Goal: Navigation & Orientation: Find specific page/section

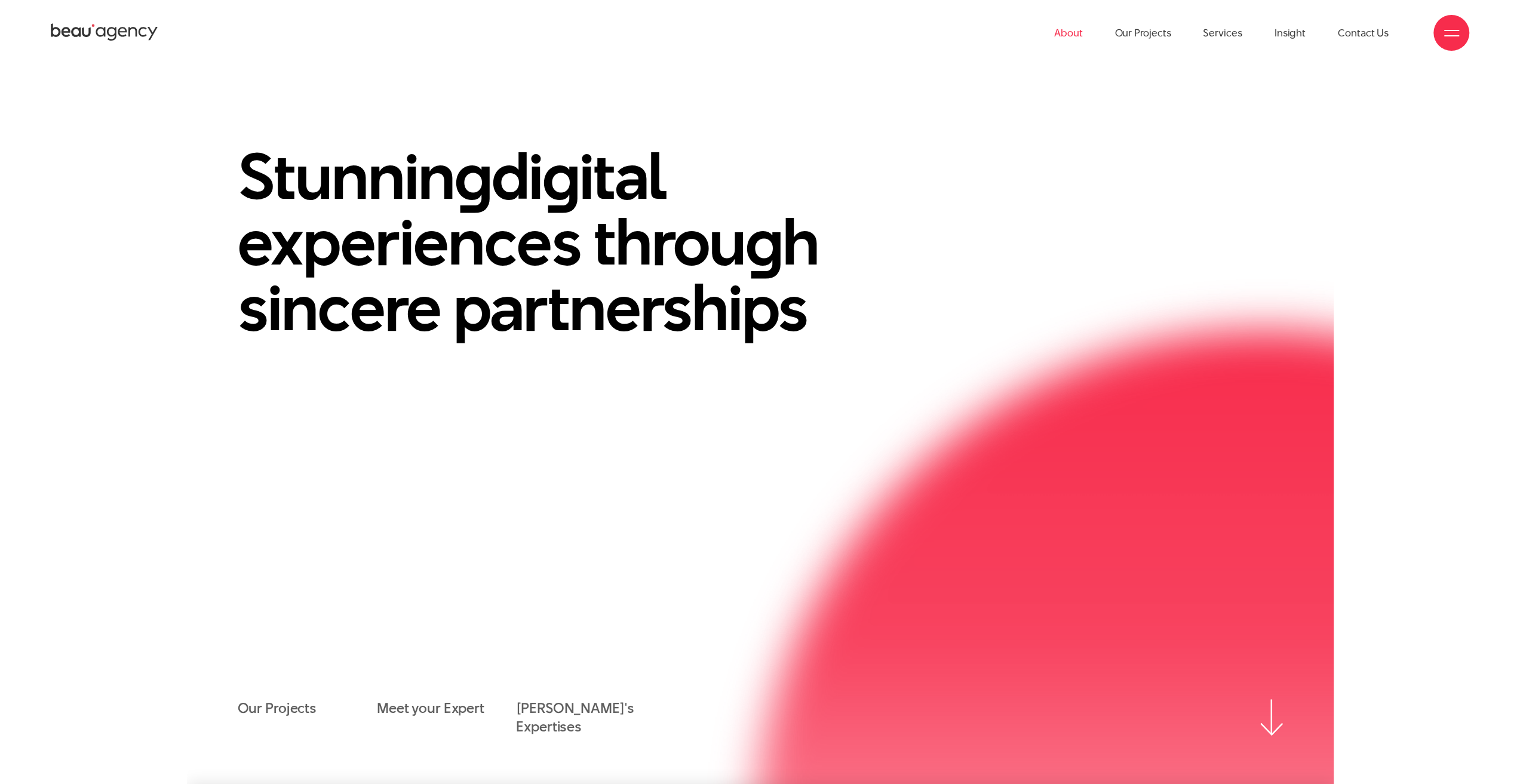
click at [1069, 37] on link "About" at bounding box center [1068, 33] width 28 height 66
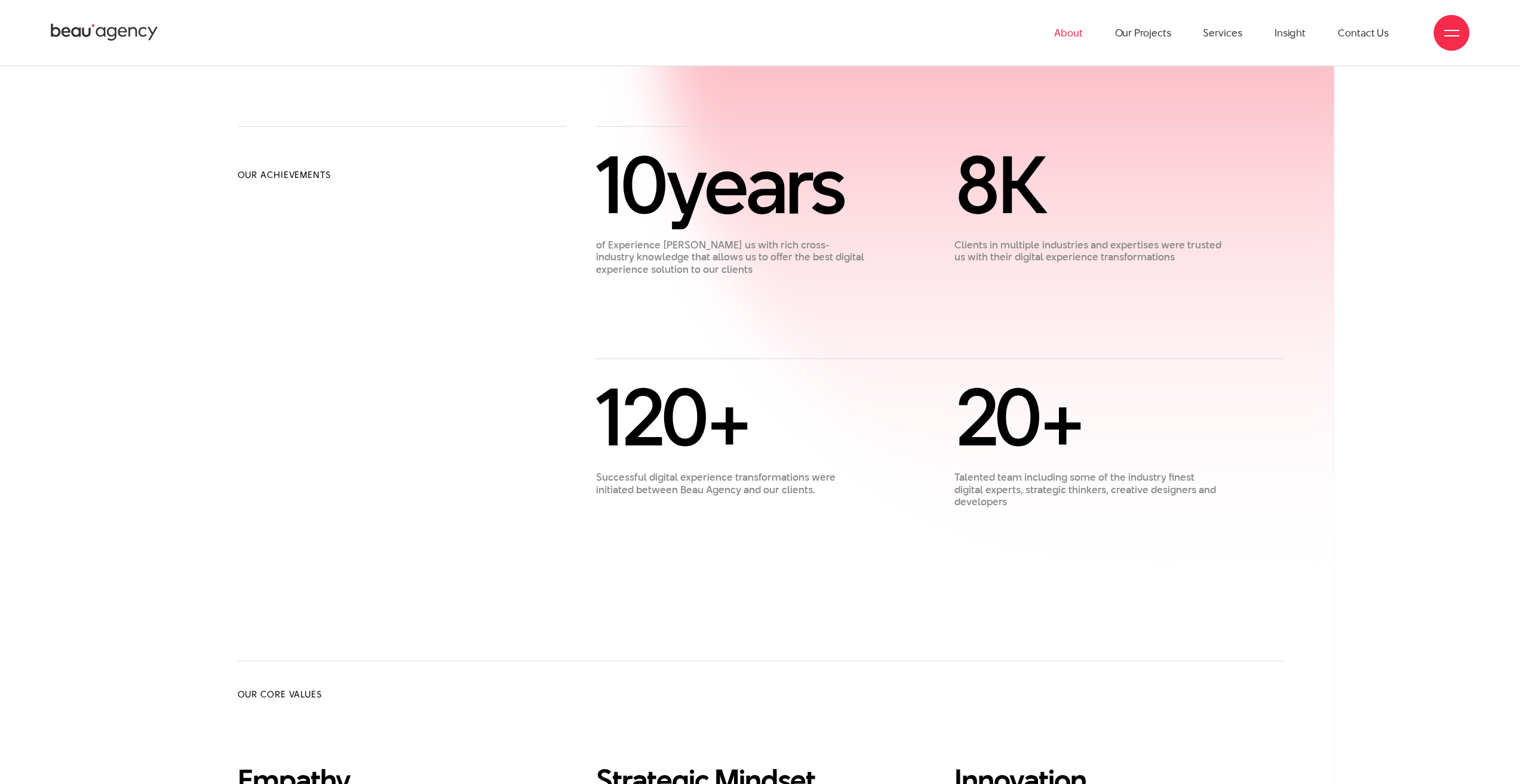
scroll to position [776, 0]
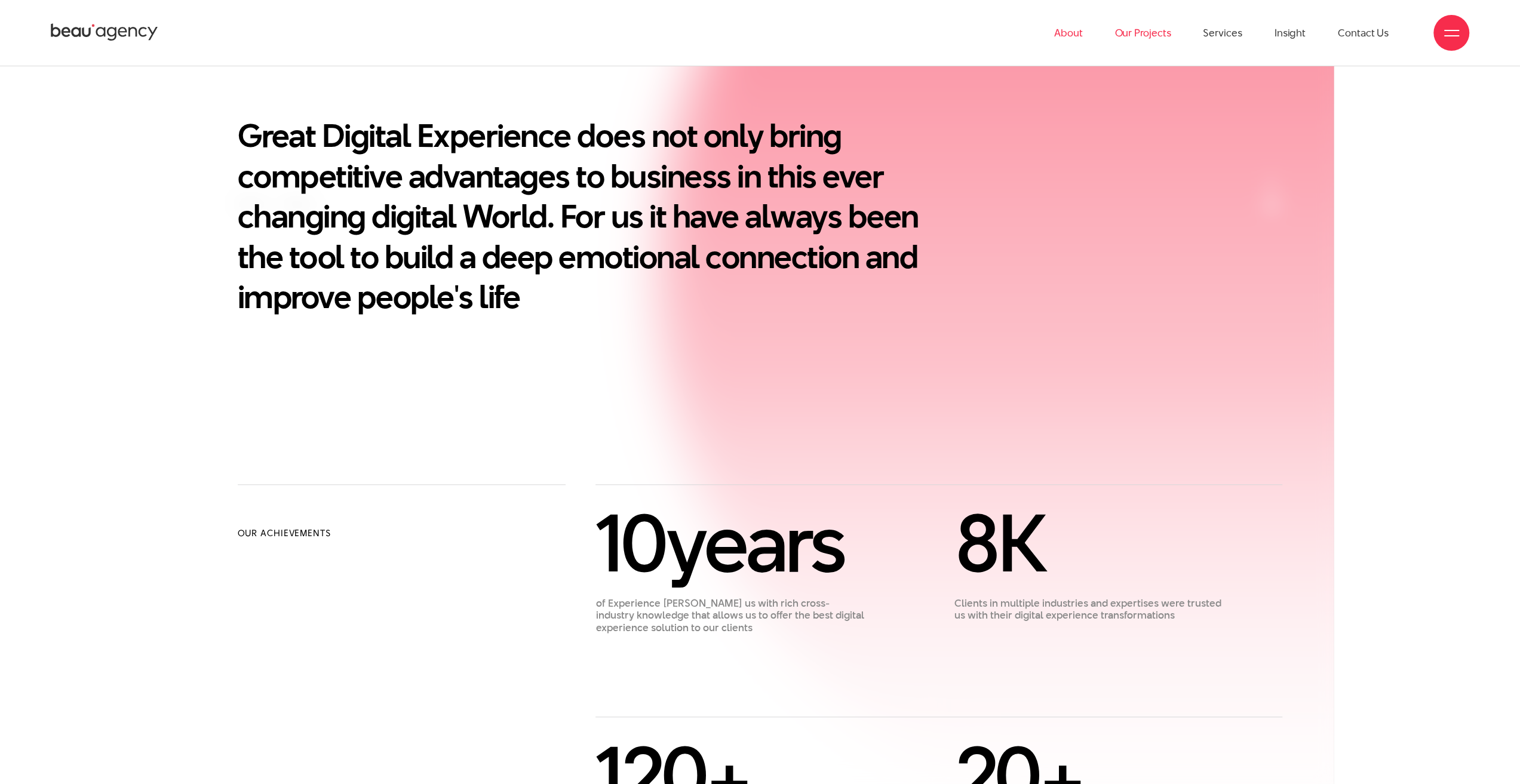
click at [1146, 32] on link "Our Projects" at bounding box center [1142, 33] width 56 height 66
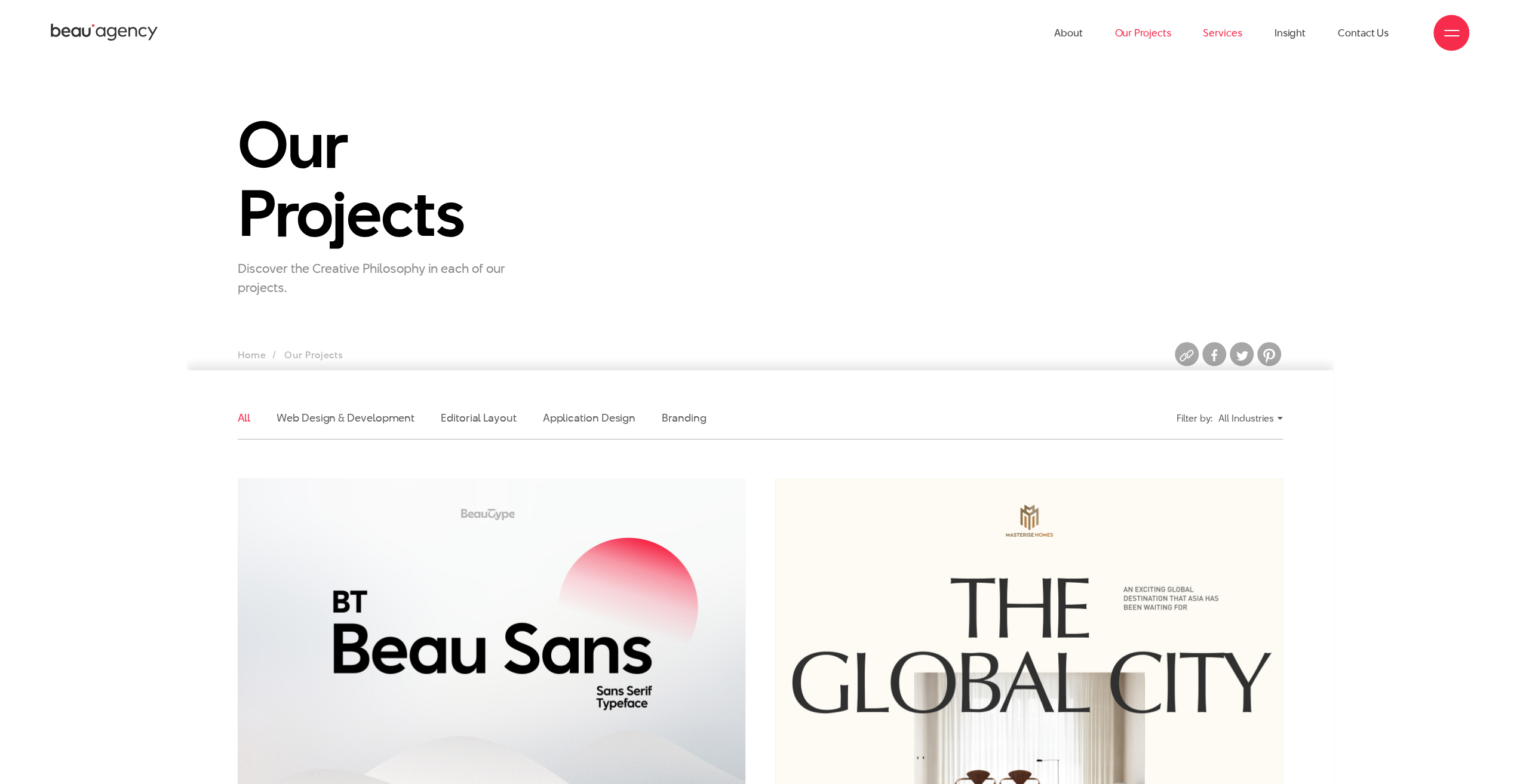
click at [1209, 31] on link "Services" at bounding box center [1222, 33] width 39 height 66
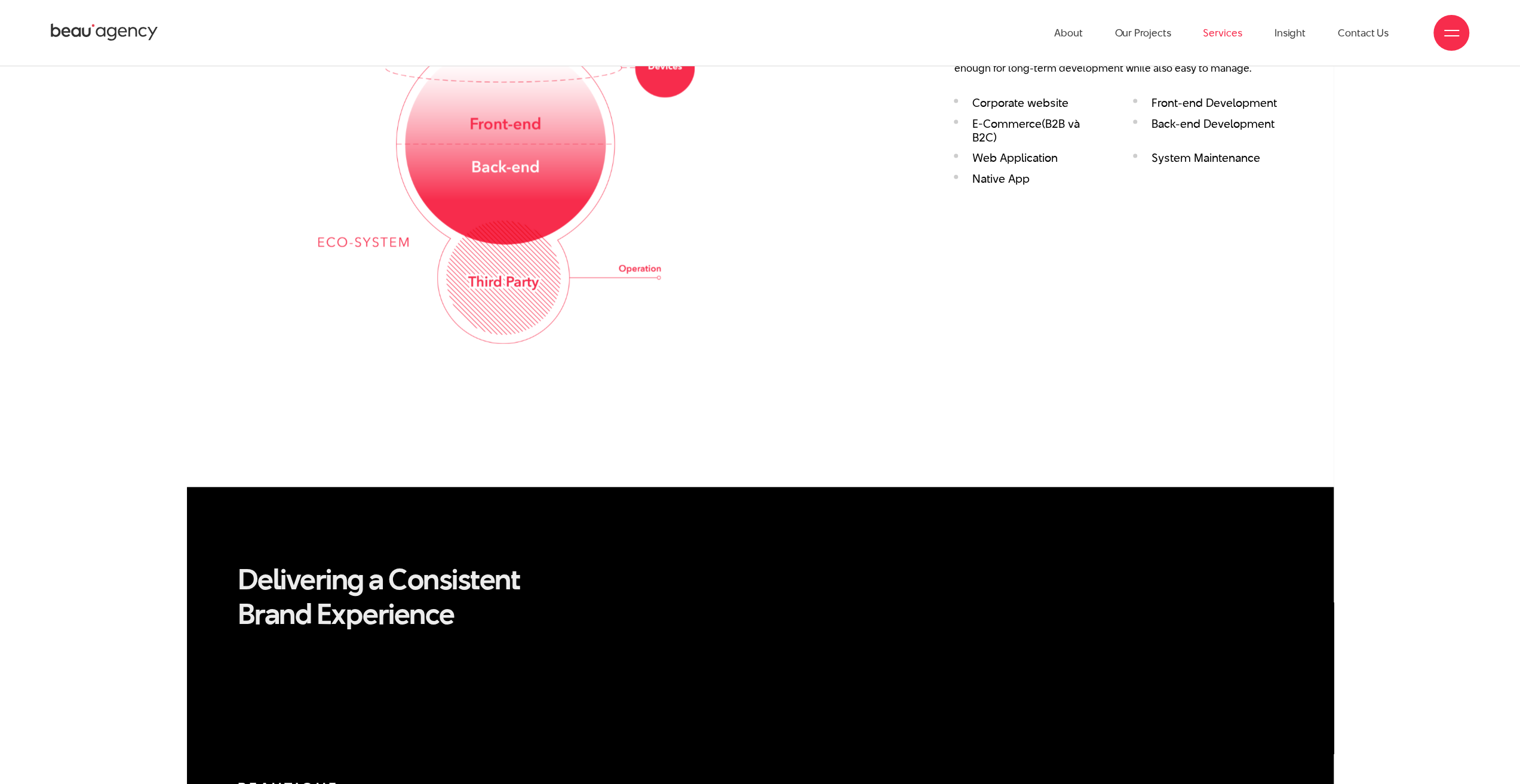
scroll to position [2379, 0]
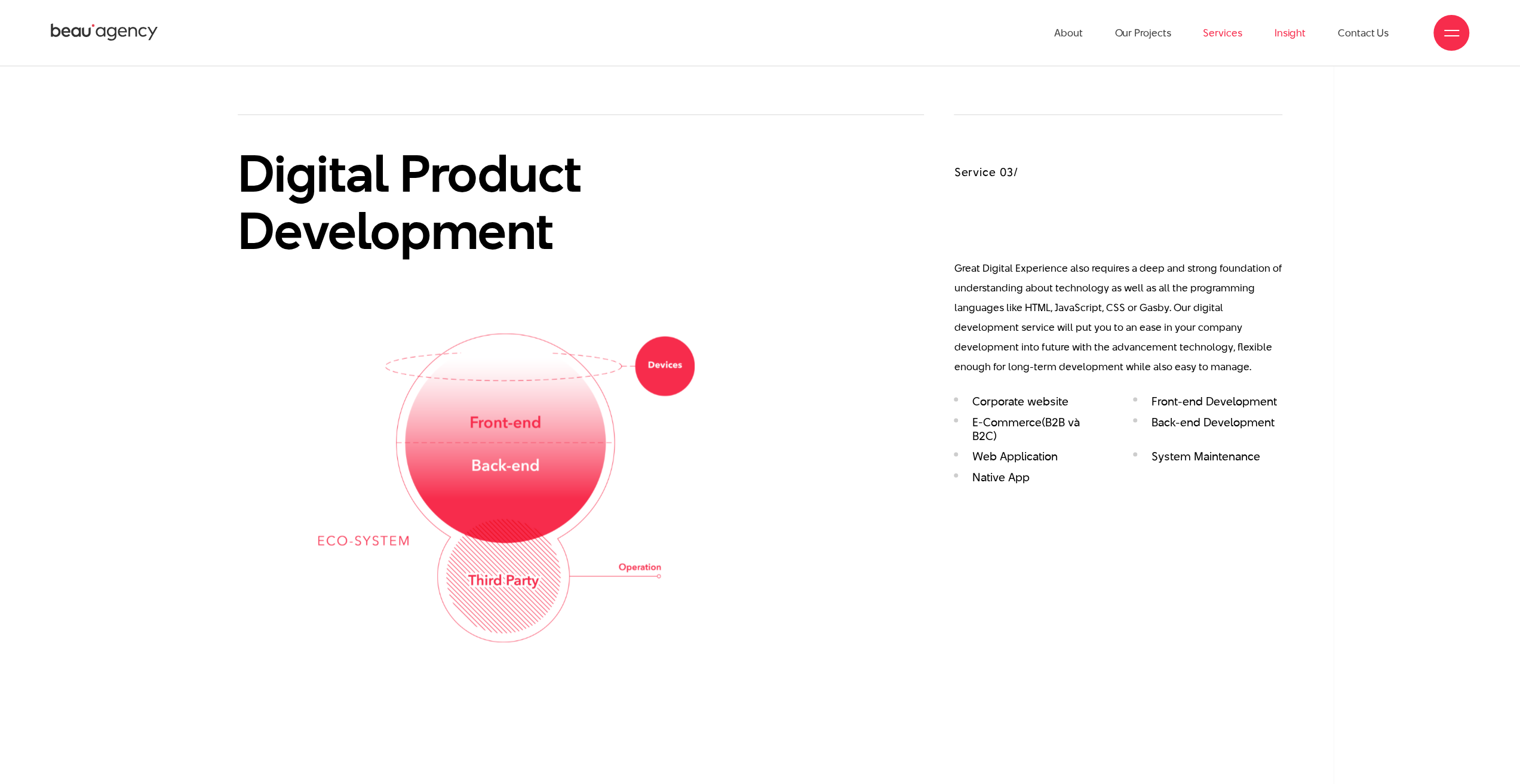
click at [1286, 35] on link "Insight" at bounding box center [1289, 33] width 31 height 66
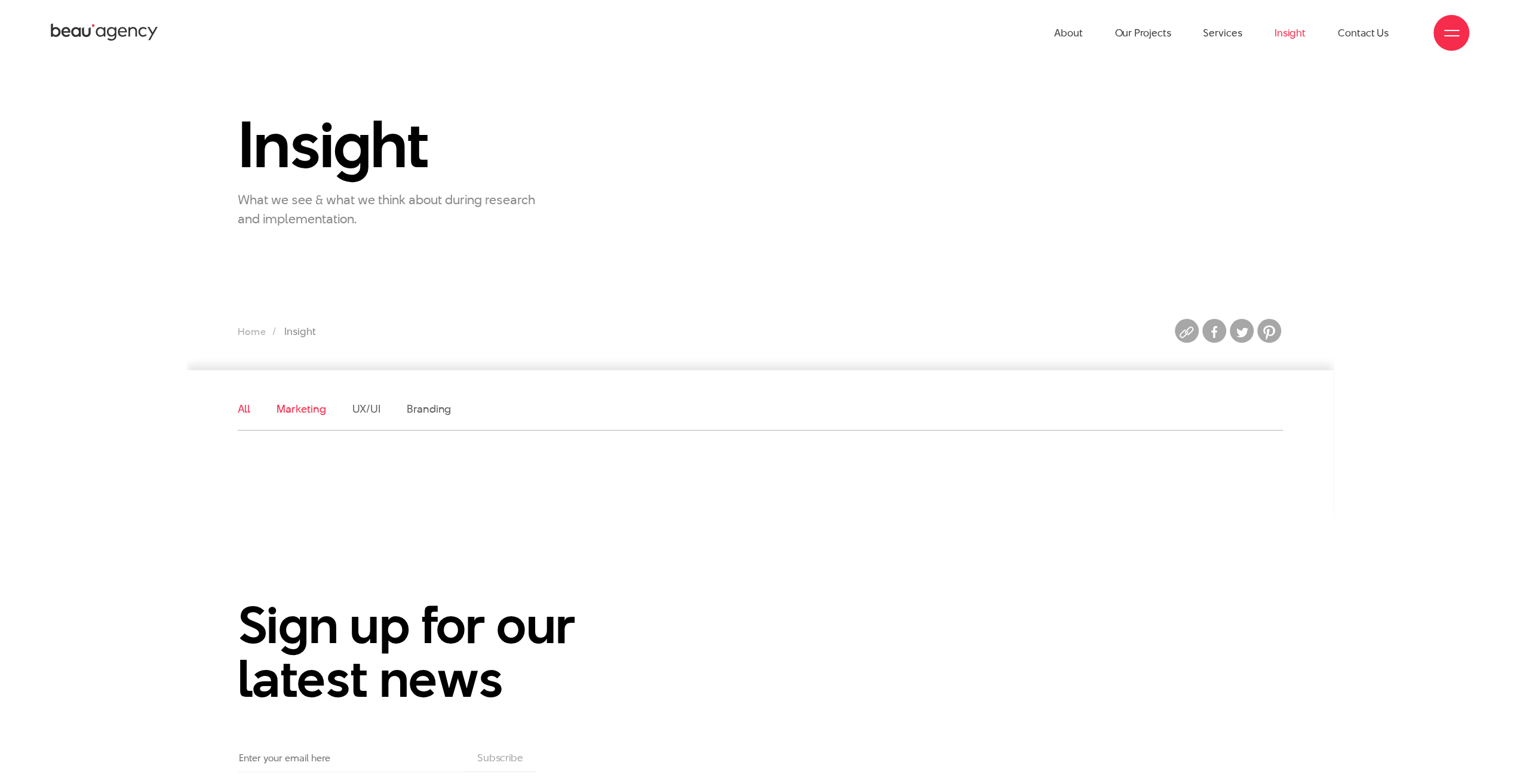
click at [296, 410] on link "Marketing" at bounding box center [301, 408] width 49 height 15
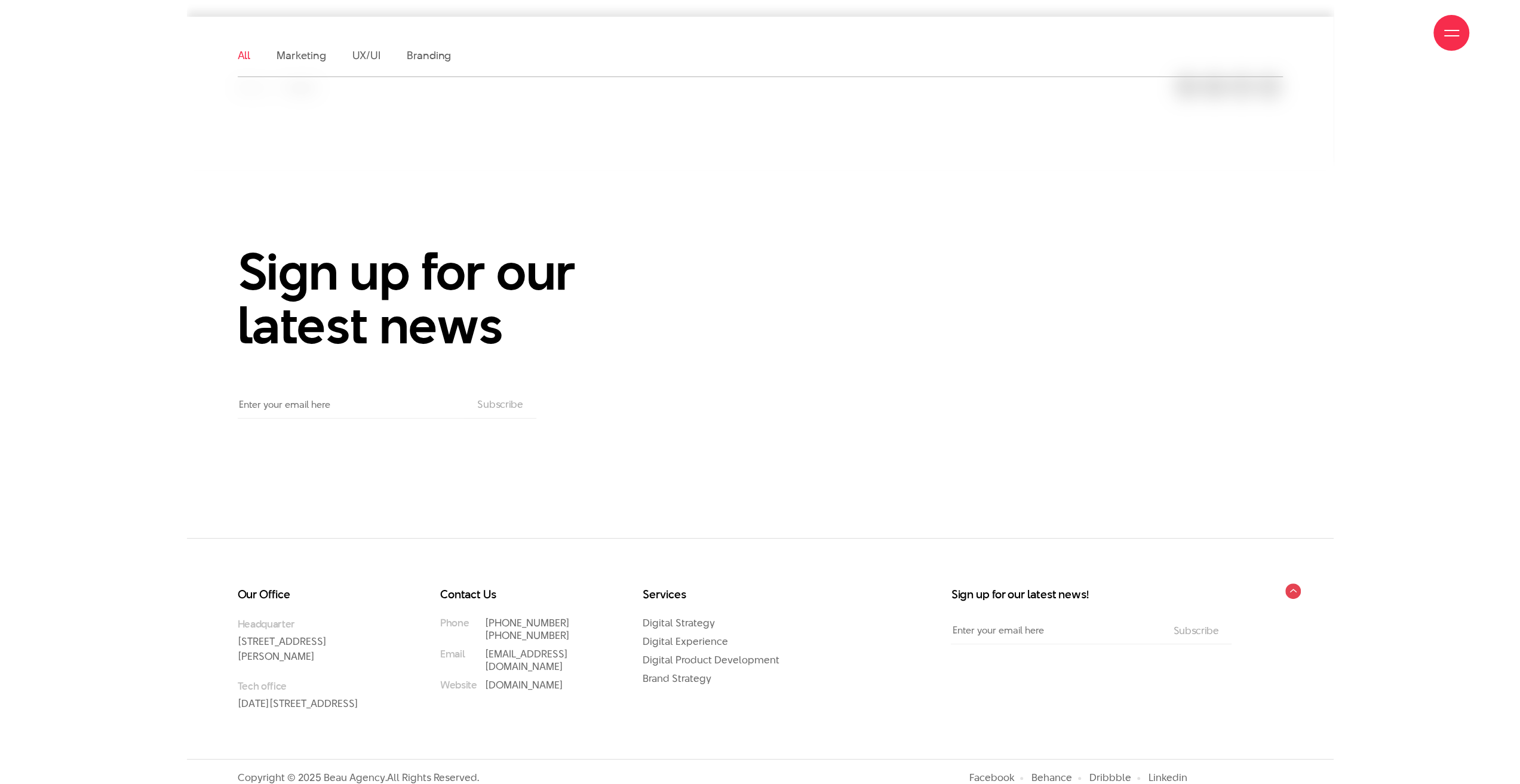
scroll to position [370, 0]
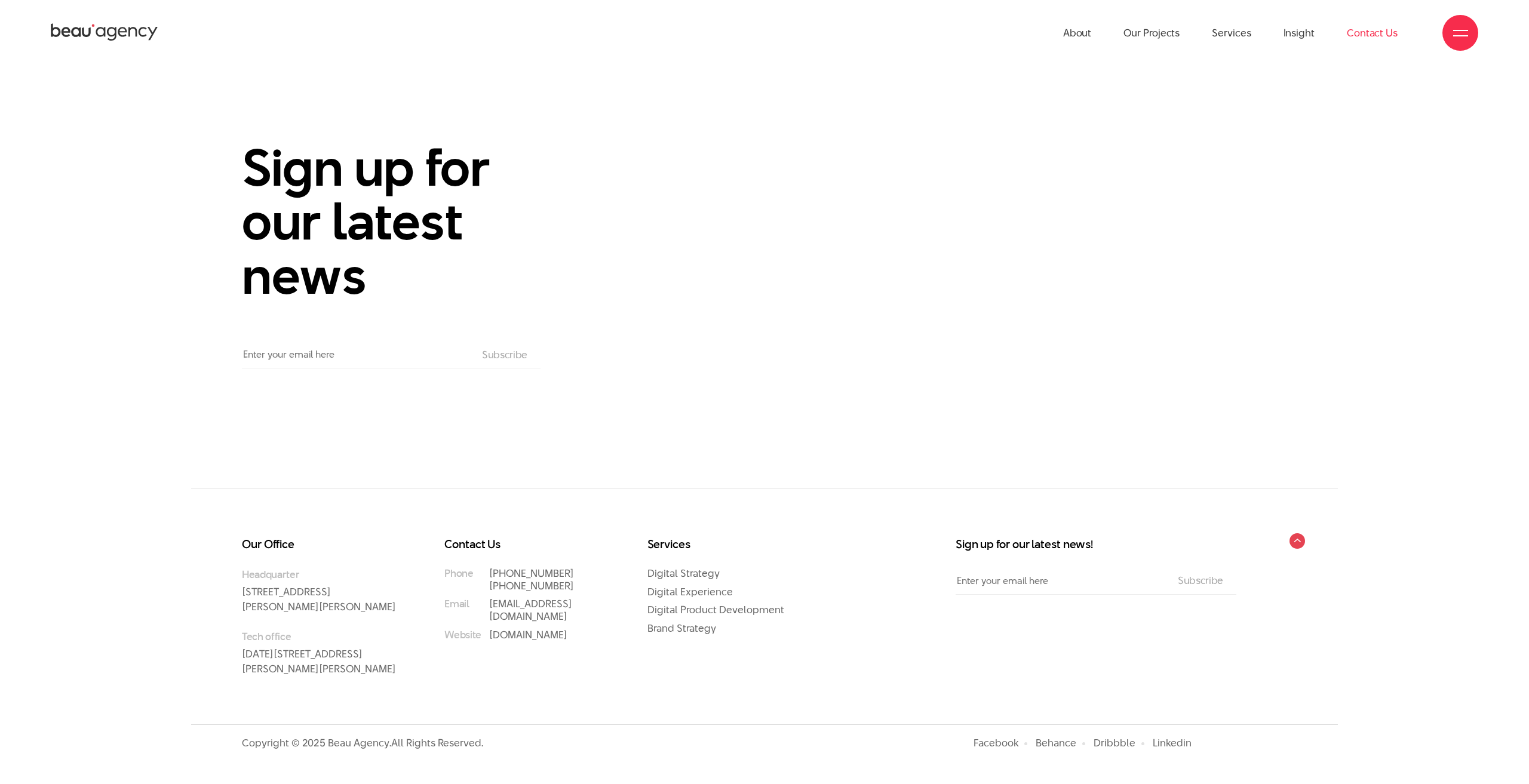
click at [1356, 36] on link "Contact Us" at bounding box center [1372, 33] width 51 height 66
